Goal: Entertainment & Leisure: Consume media (video, audio)

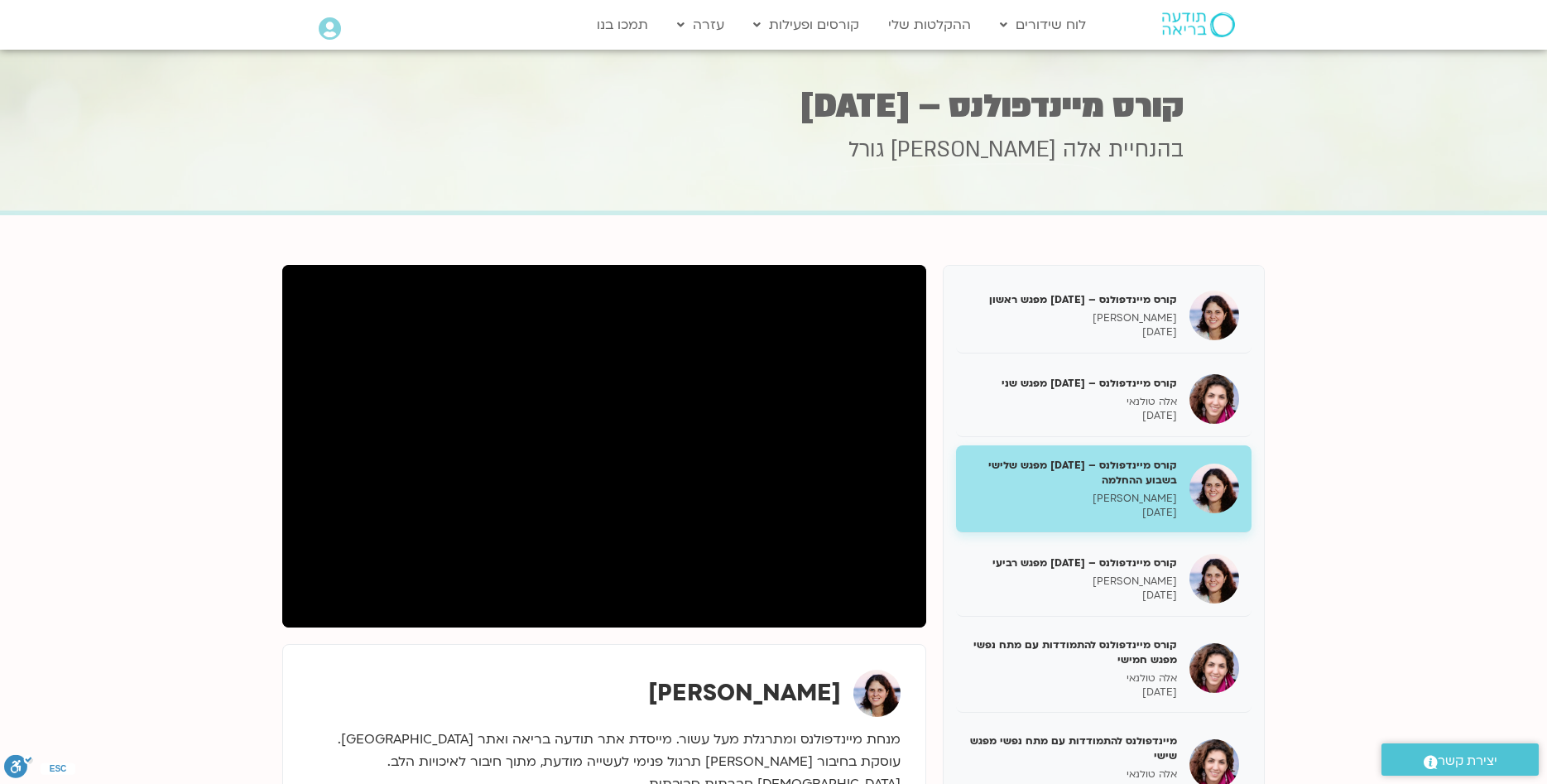
click at [328, 28] on icon at bounding box center [329, 29] width 22 height 23
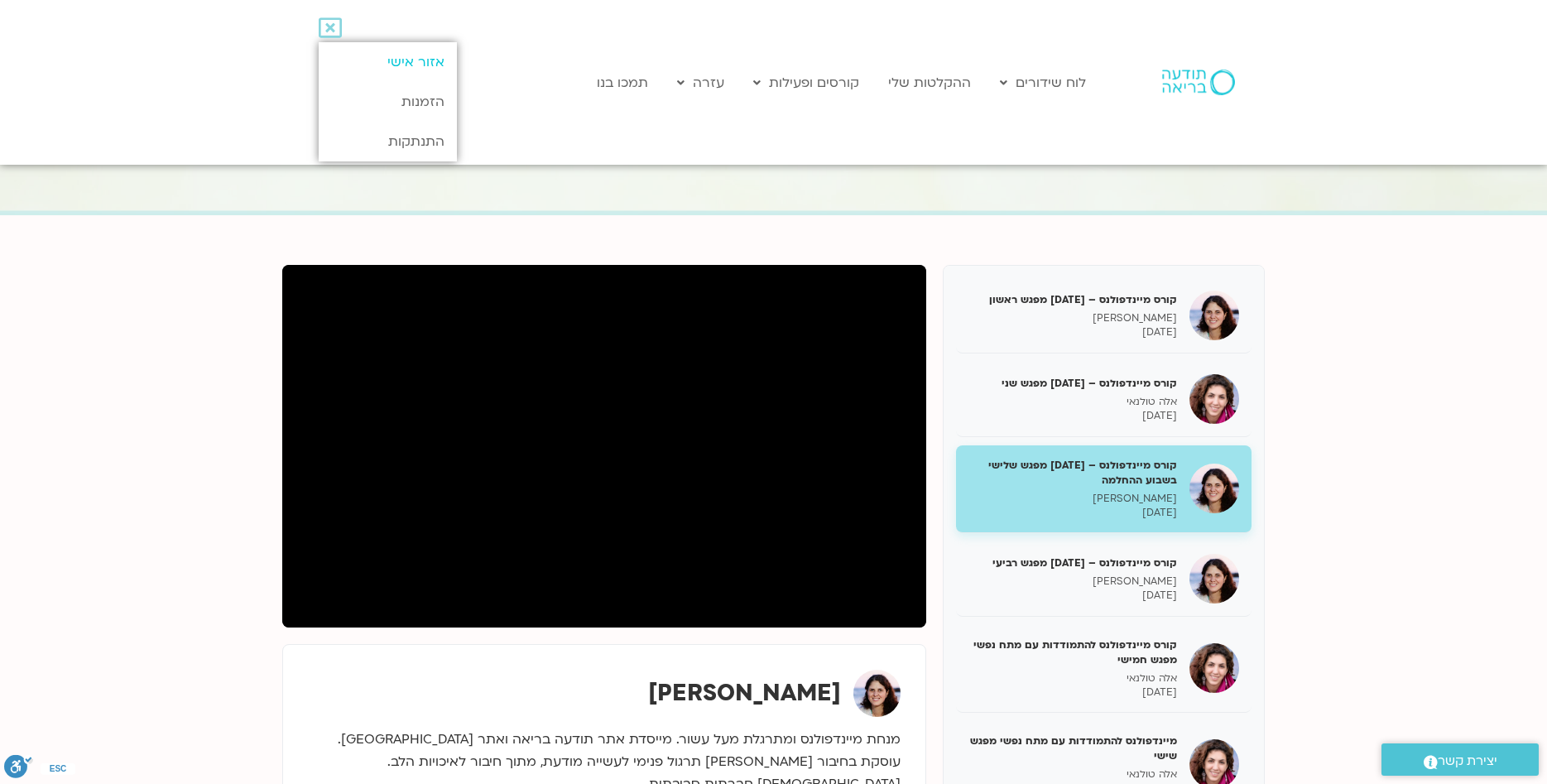
click at [399, 59] on link "אזור אישי" at bounding box center [388, 62] width 139 height 39
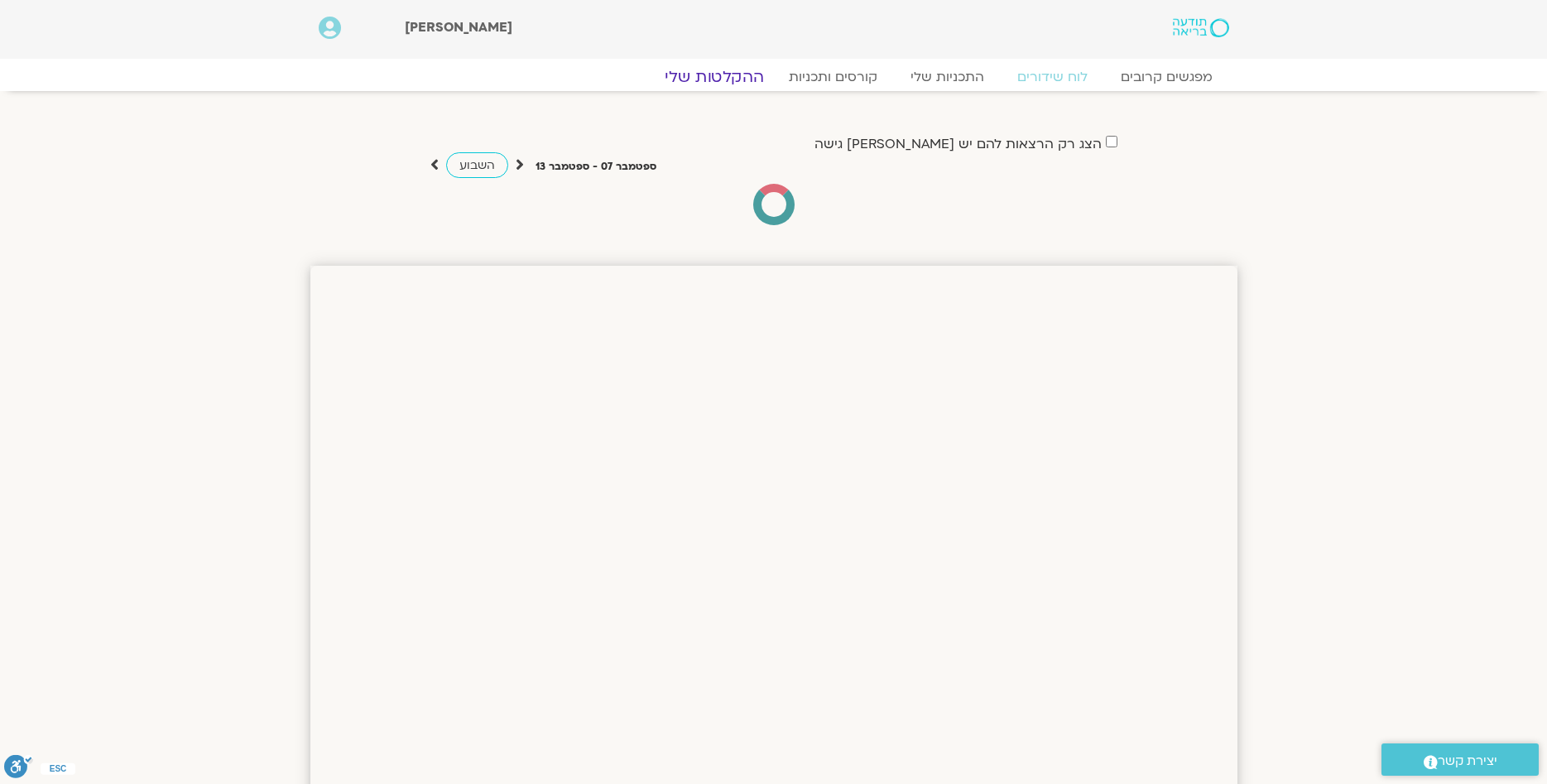
click at [735, 80] on link "ההקלטות שלי" at bounding box center [714, 77] width 139 height 20
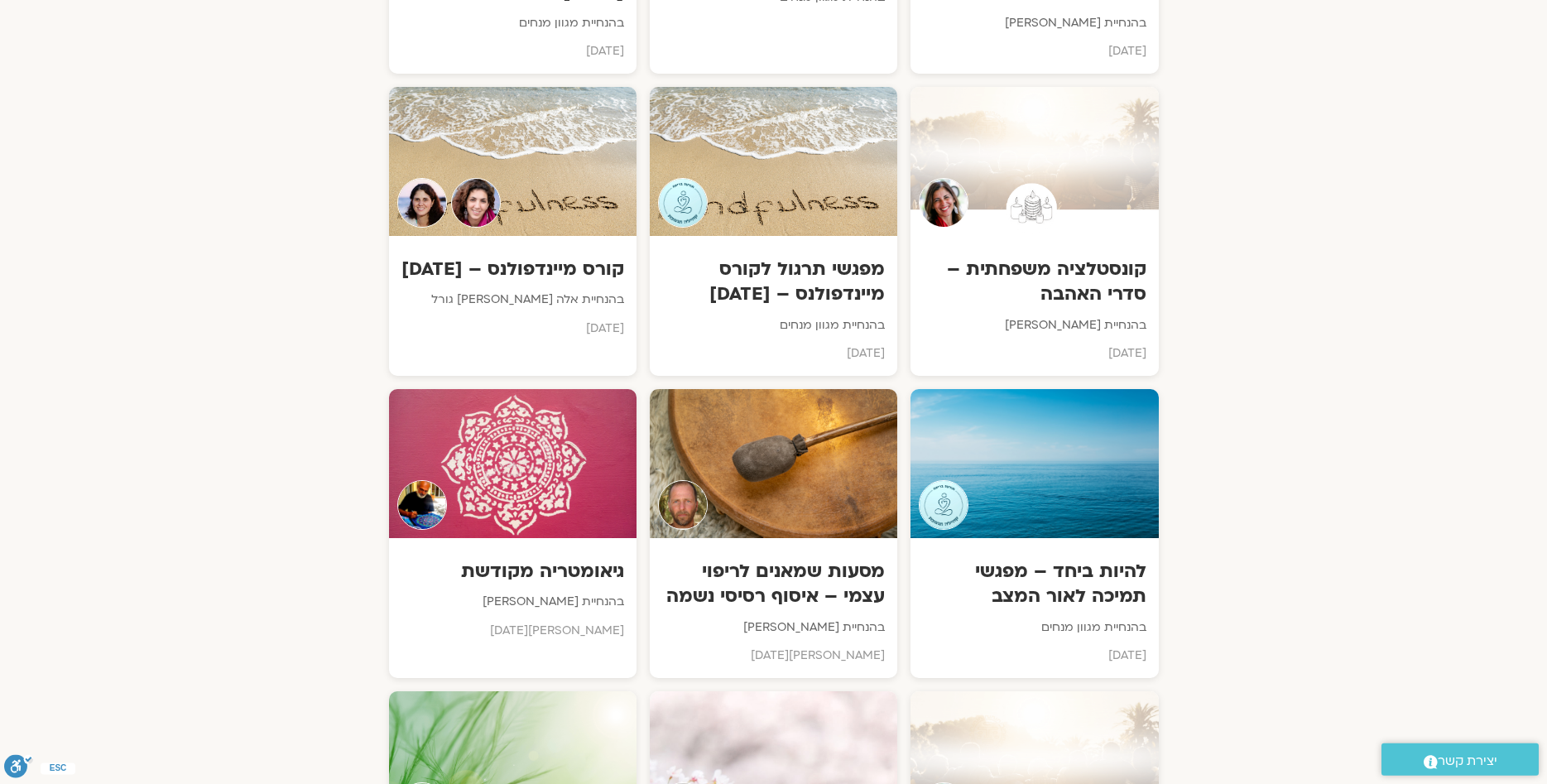
scroll to position [2365, 0]
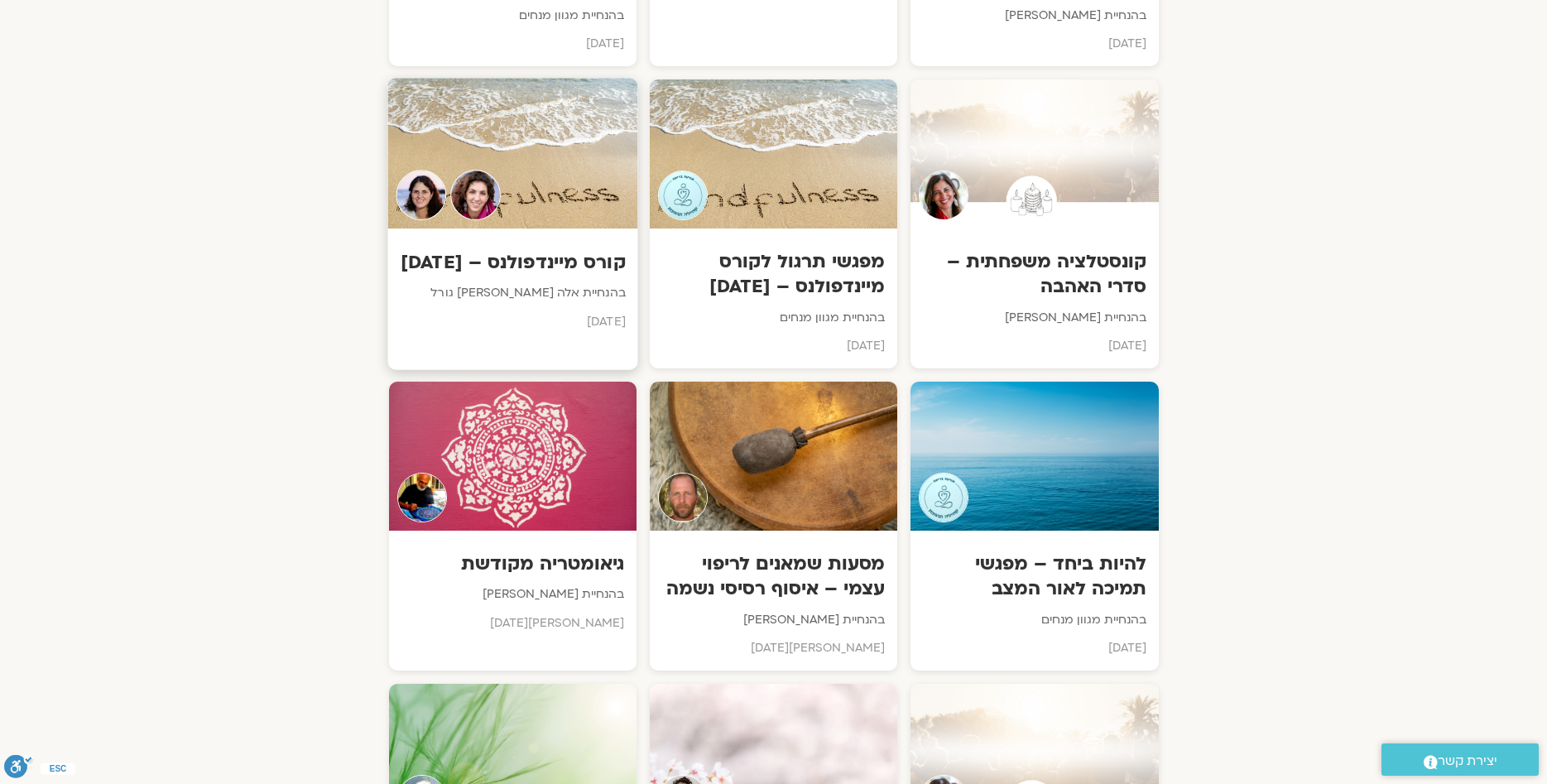
click at [538, 300] on p "בהנחיית אלה [PERSON_NAME] גורל" at bounding box center [512, 293] width 225 height 20
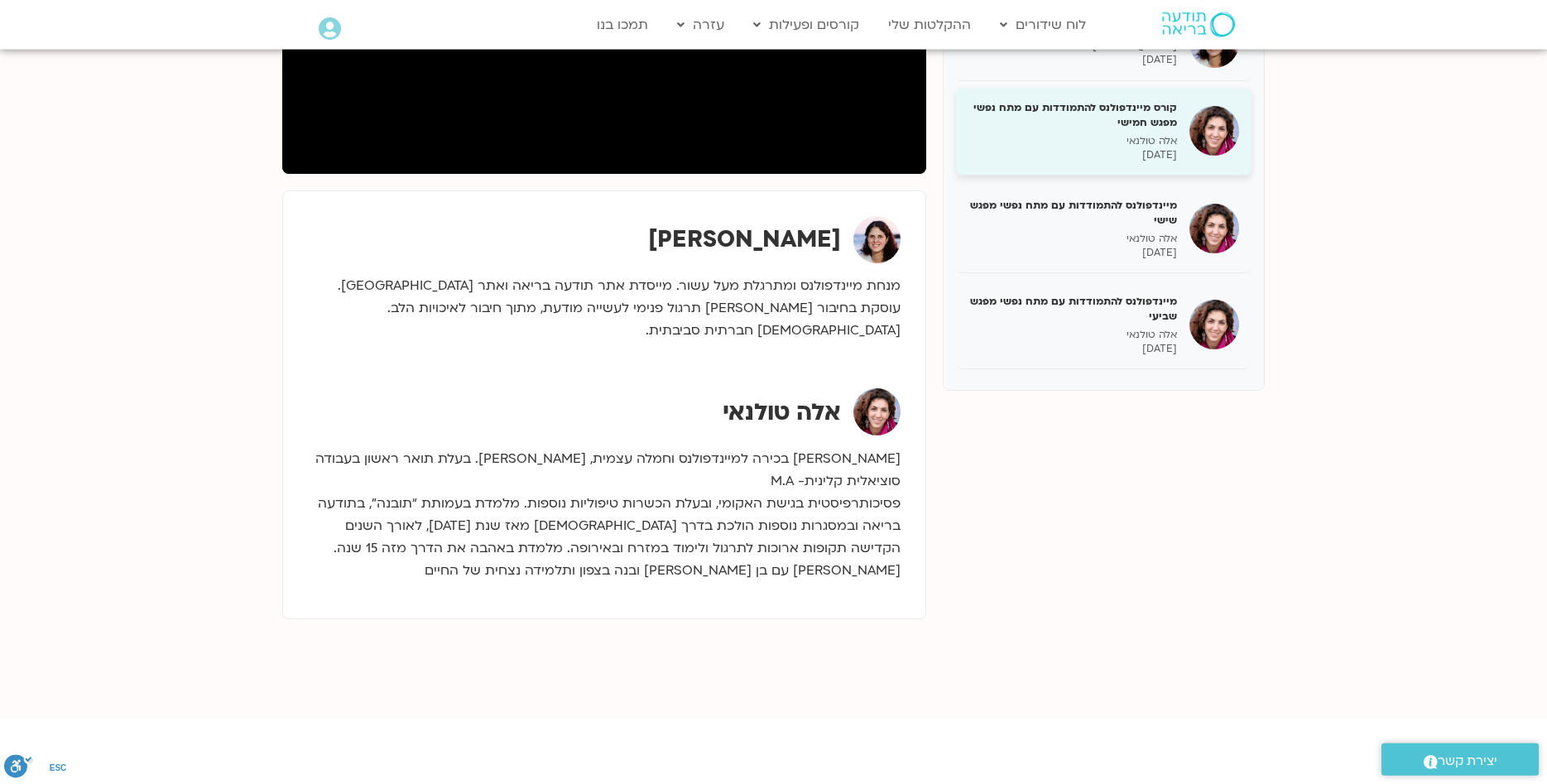
scroll to position [253, 0]
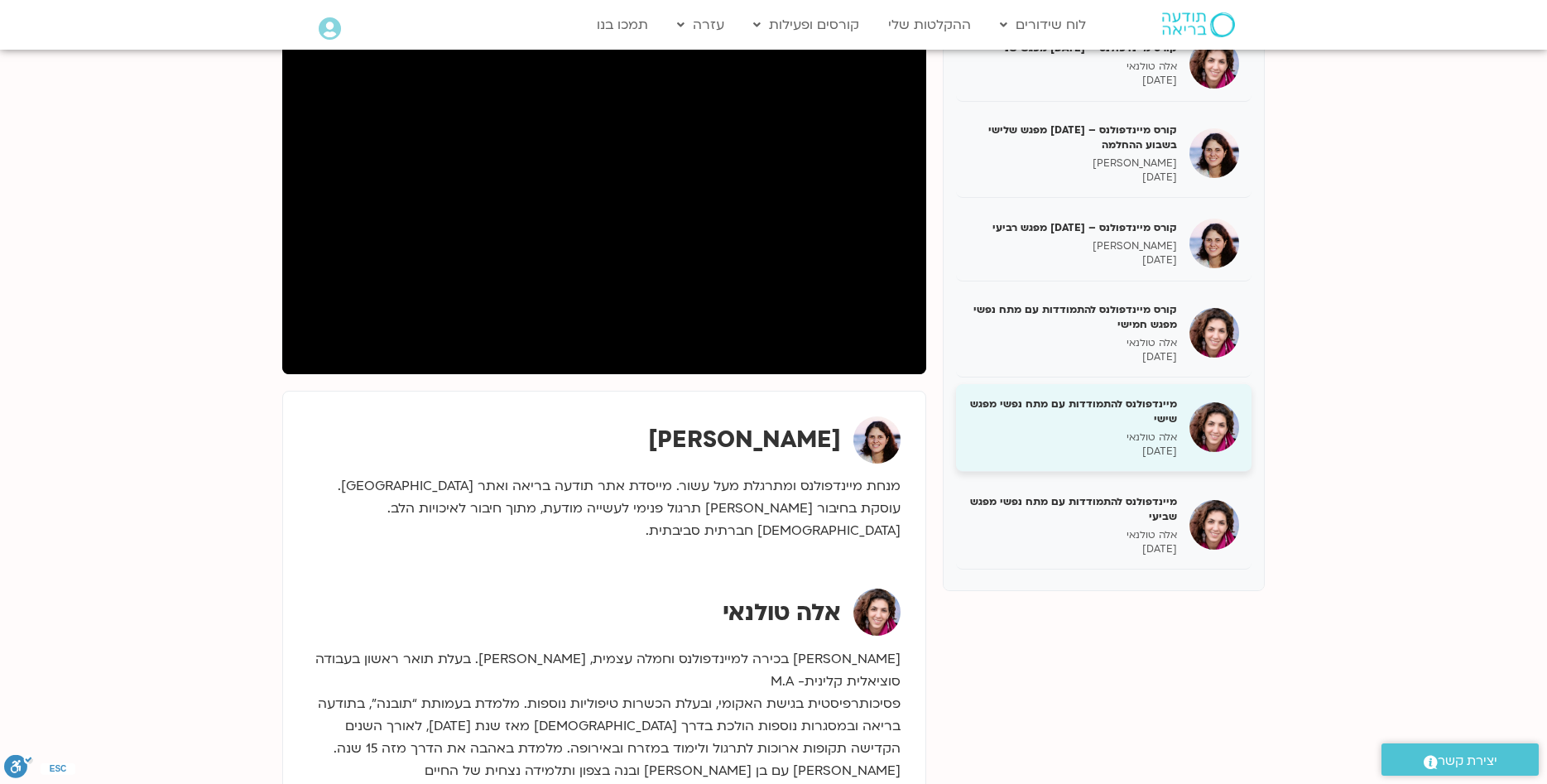
click at [1142, 424] on h5 "מיינדפולנס להתמודדות עם מתח נפשי מפגש שישי" at bounding box center [1073, 411] width 209 height 30
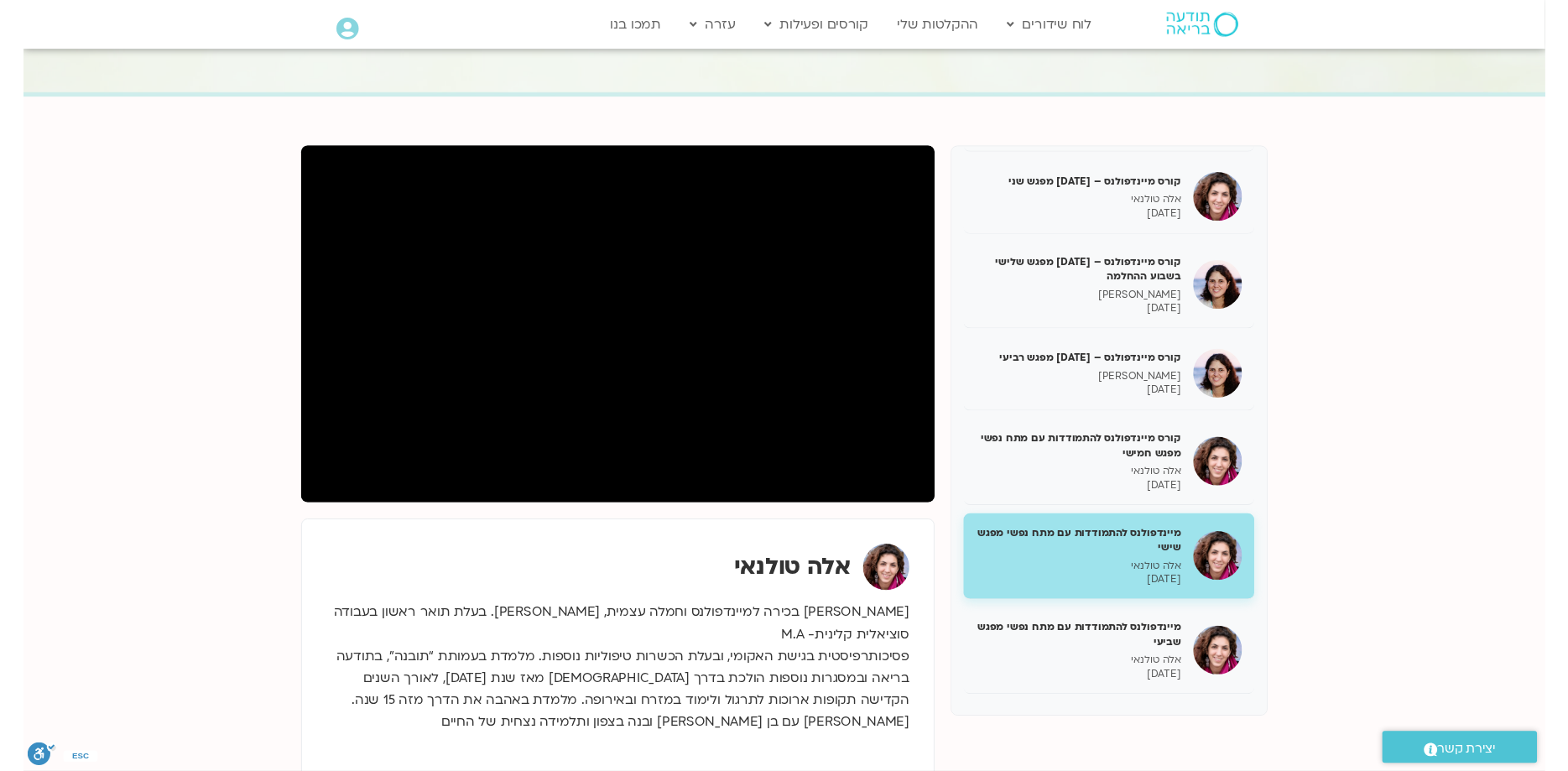
scroll to position [86, 0]
